Goal: Use online tool/utility: Use online tool/utility

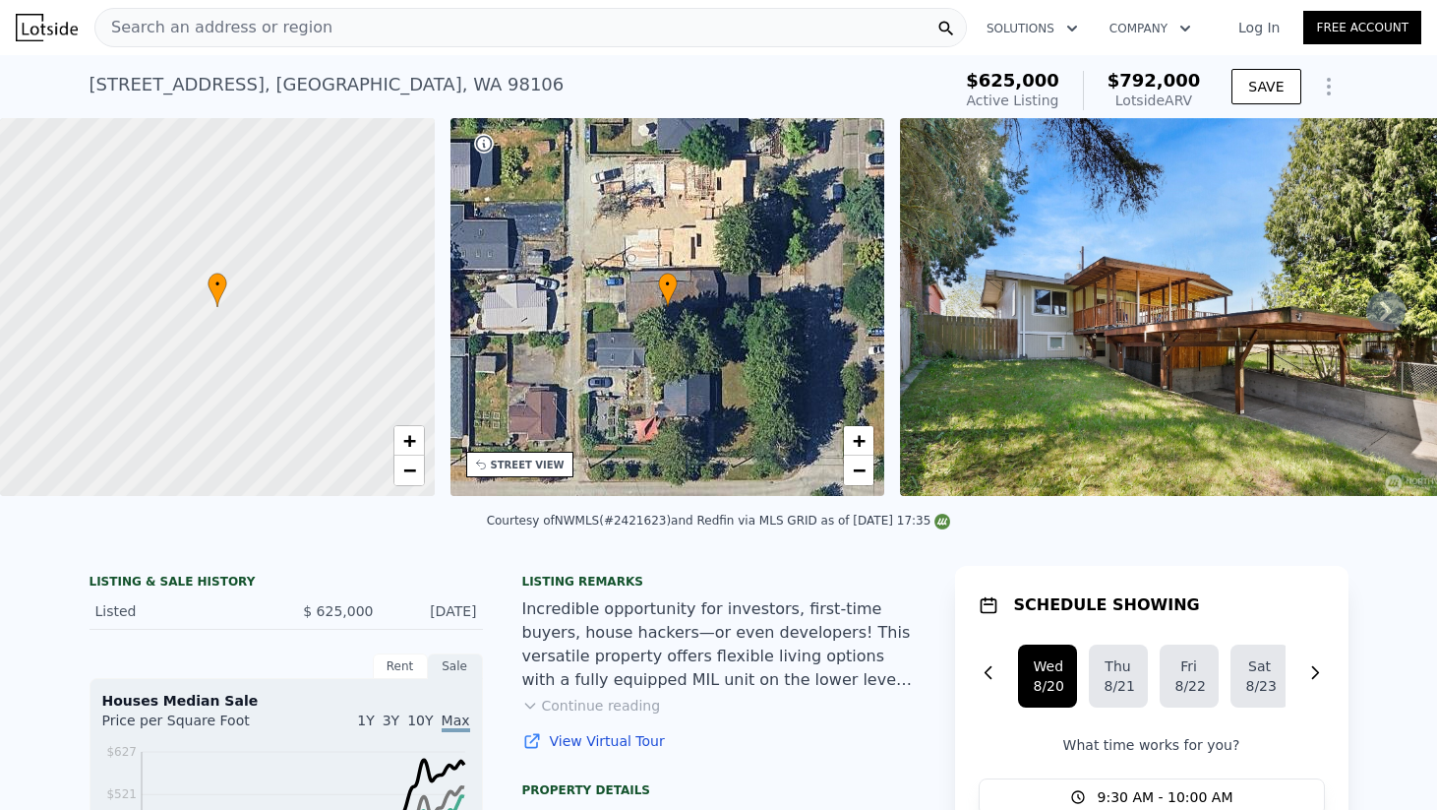
click at [327, 30] on div "Search an address or region" at bounding box center [530, 27] width 872 height 39
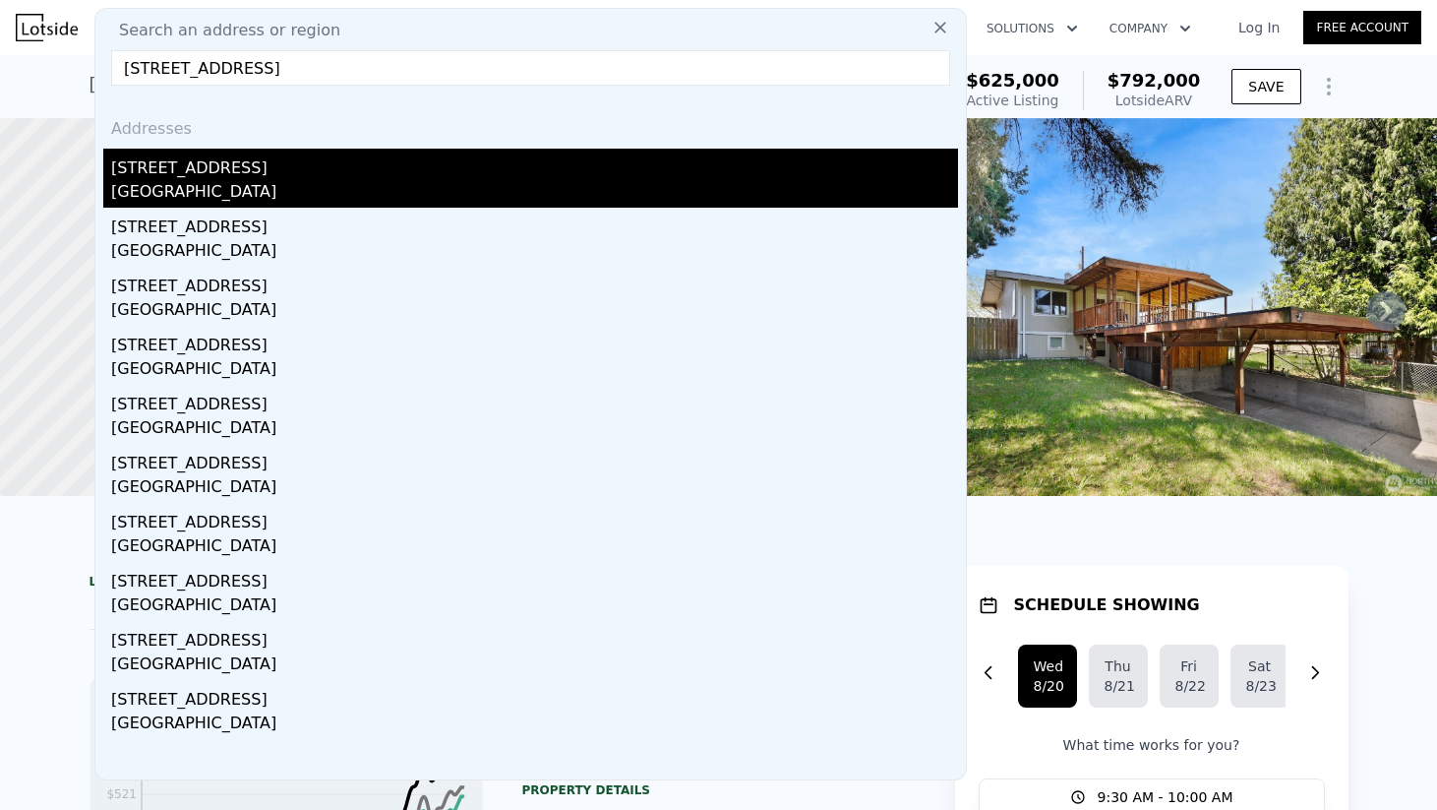
type input "[STREET_ADDRESS]"
click at [271, 192] on div "[GEOGRAPHIC_DATA]" at bounding box center [534, 194] width 847 height 28
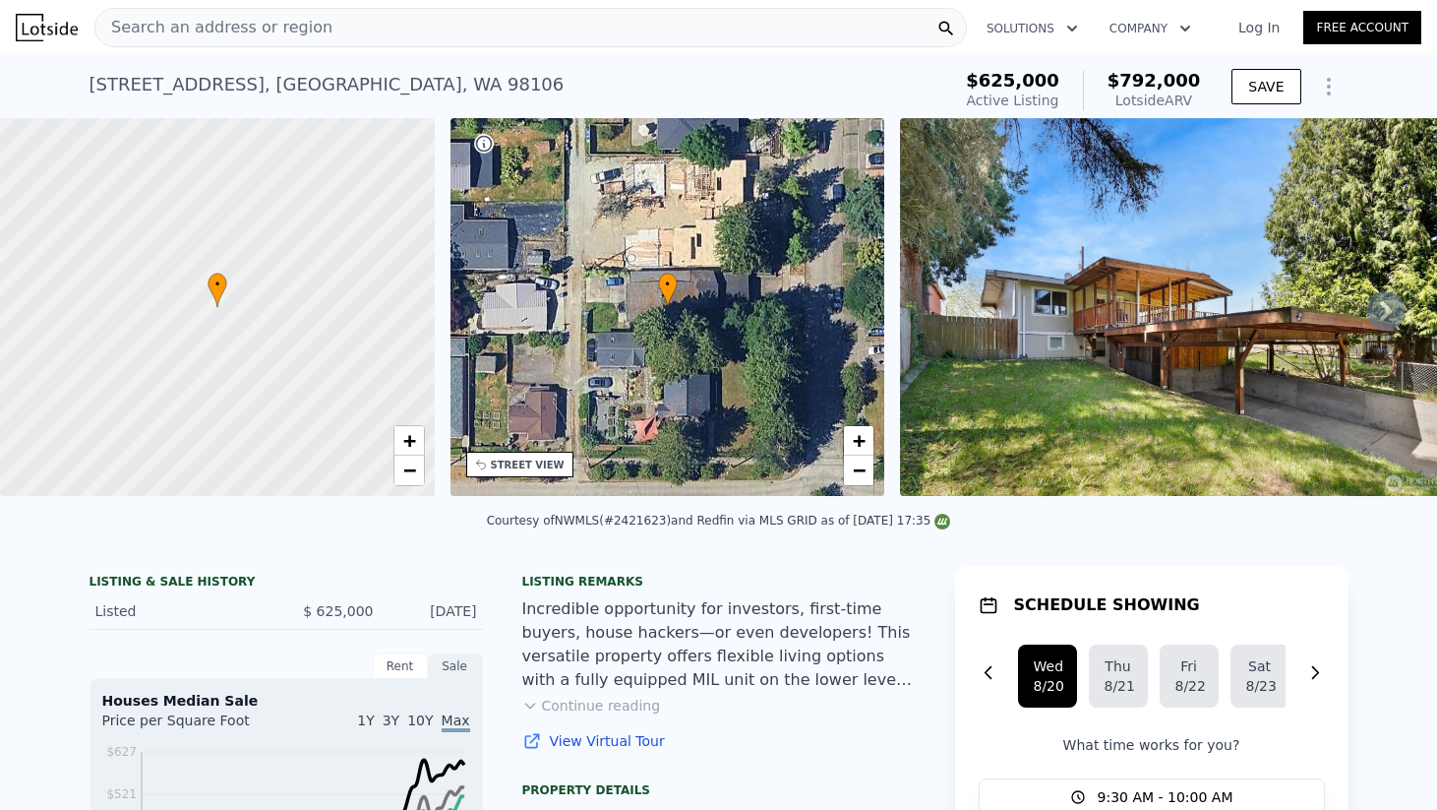
type input "2"
type input "3"
type input "1"
type input "720"
type input "910"
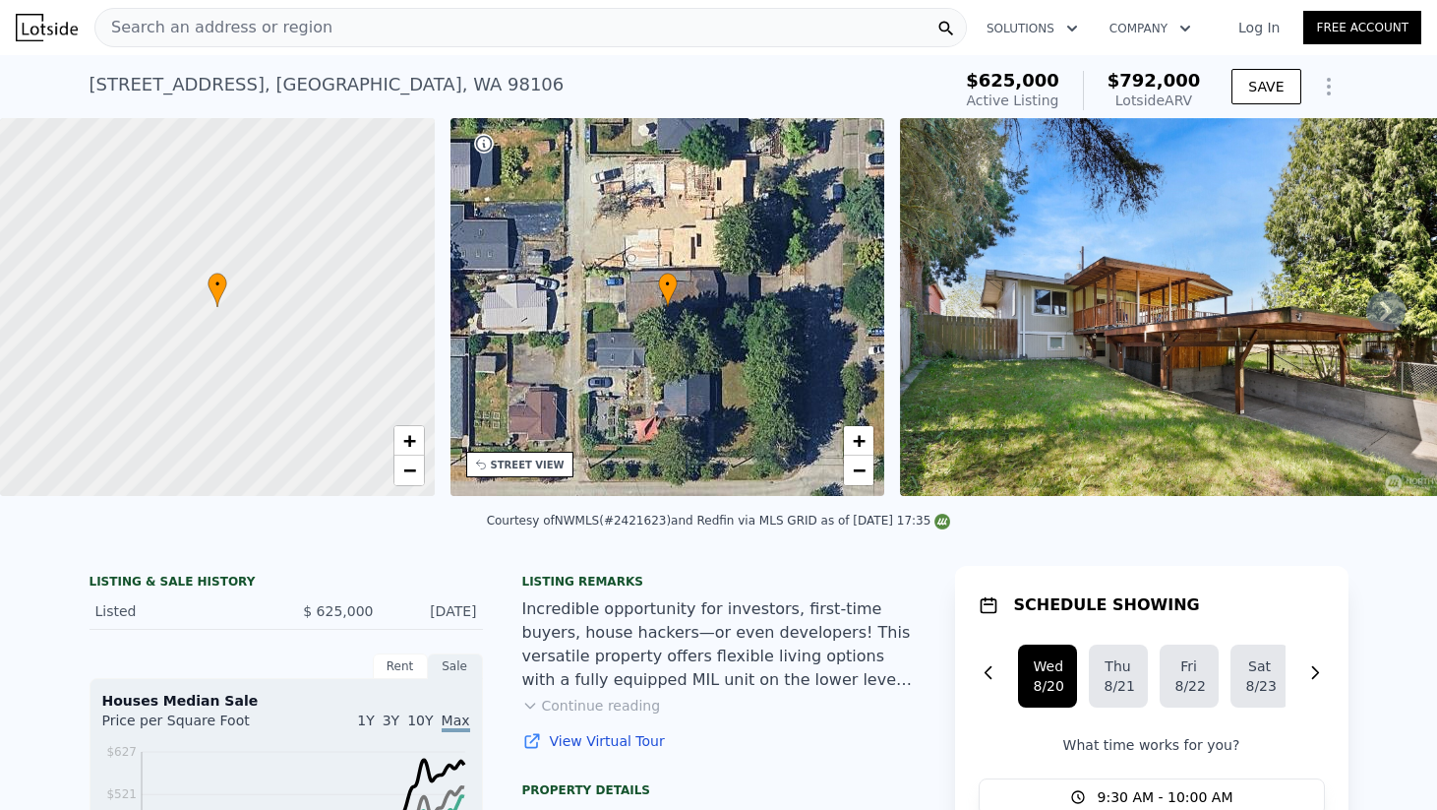
type input "4675"
type input "5900"
type input "$ 470,000"
type input "5"
type input "$ 10,575"
